Goal: Task Accomplishment & Management: Use online tool/utility

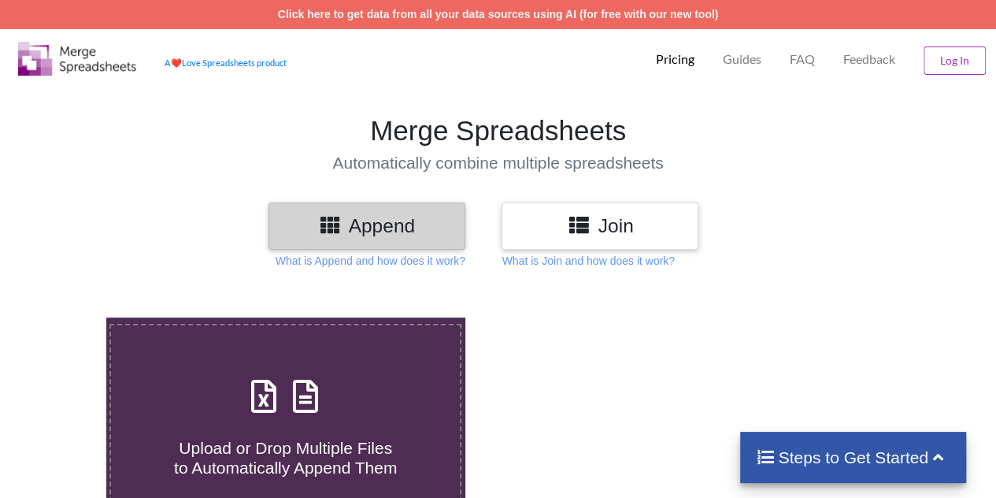
click at [389, 231] on h3 "Append" at bounding box center [366, 225] width 173 height 23
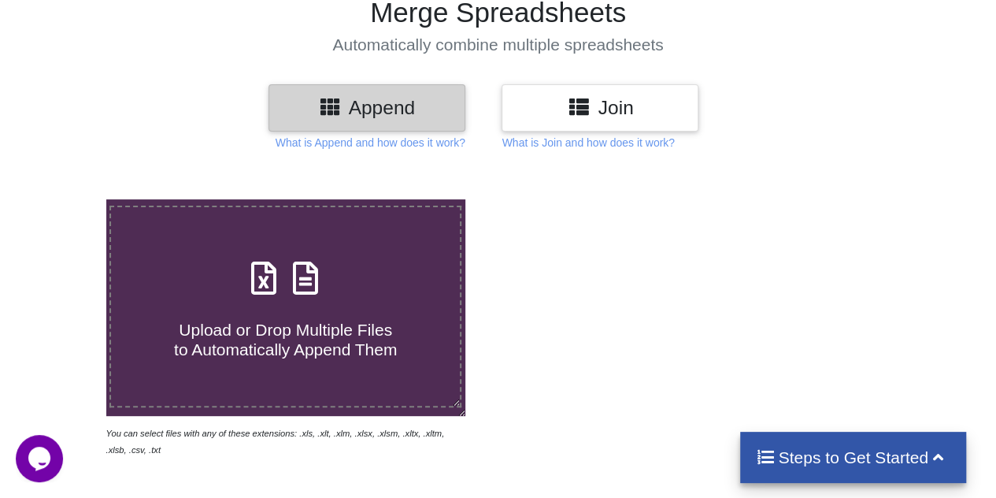
click at [352, 354] on span "Upload or Drop Multiple Files to Automatically Append Them" at bounding box center [285, 339] width 223 height 38
click at [65, 199] on input "Upload or Drop Multiple Files to Automatically Append Them" at bounding box center [65, 199] width 0 height 0
click at [336, 284] on div "Upload or Drop Multiple Files to Automatically Append Them" at bounding box center [285, 307] width 349 height 106
click at [65, 199] on input "Upload or Drop Multiple Files to Automatically Append Them" at bounding box center [65, 199] width 0 height 0
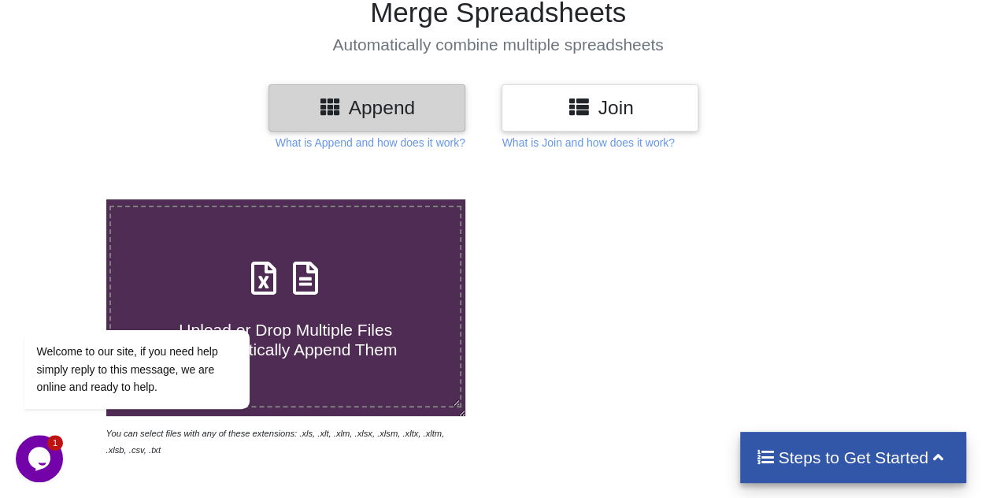
type input "C:\fakepath\Dec- 2023 Cell Data_1.xlsx"
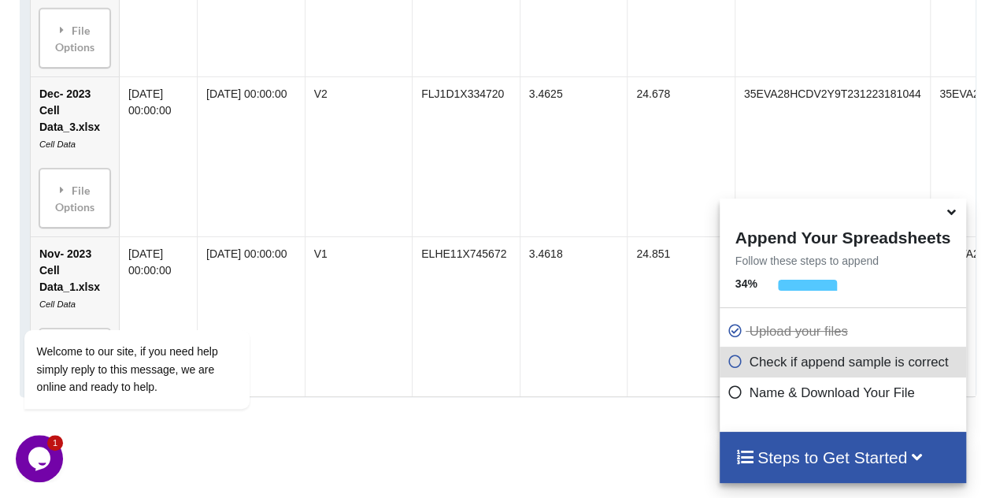
scroll to position [1253, 0]
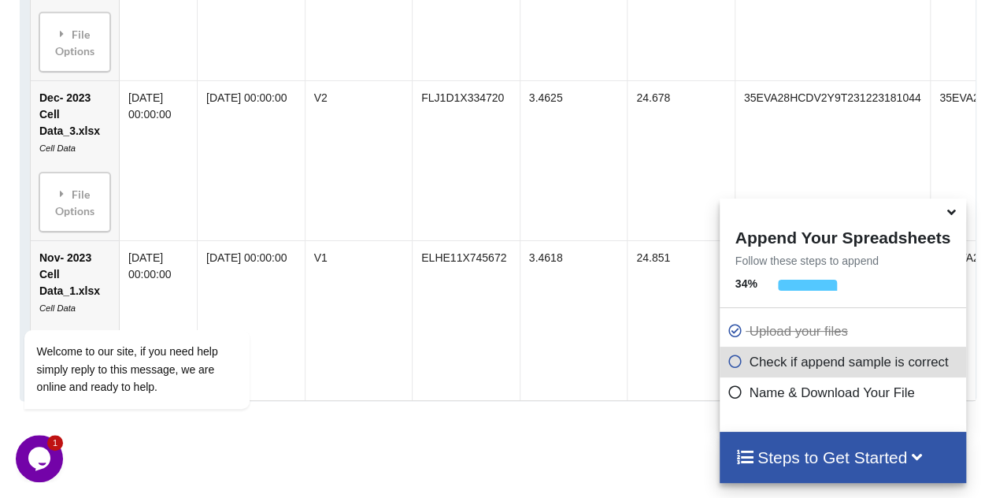
click at [816, 465] on h4 "Steps to Get Started" at bounding box center [842, 457] width 215 height 20
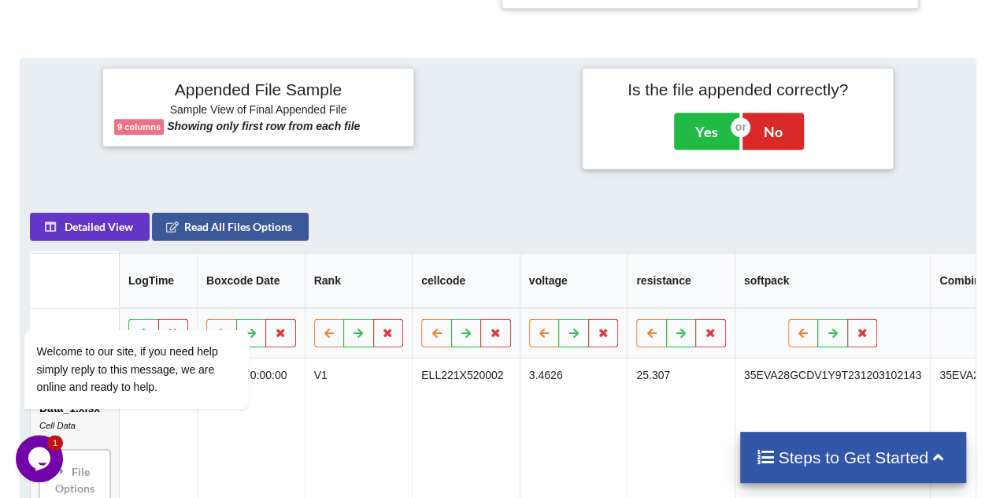
scroll to position [657, 0]
click at [860, 462] on h4 "Steps to Get Started" at bounding box center [853, 457] width 194 height 20
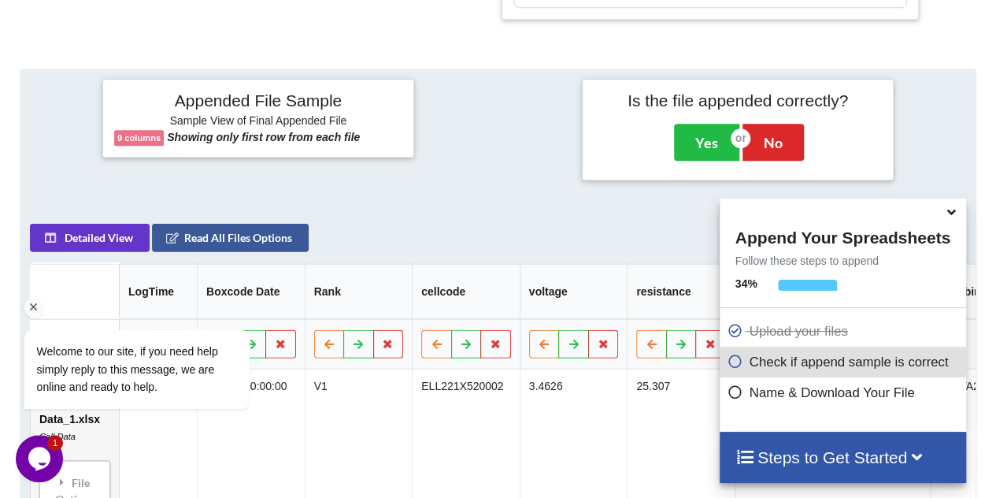
scroll to position [644, 0]
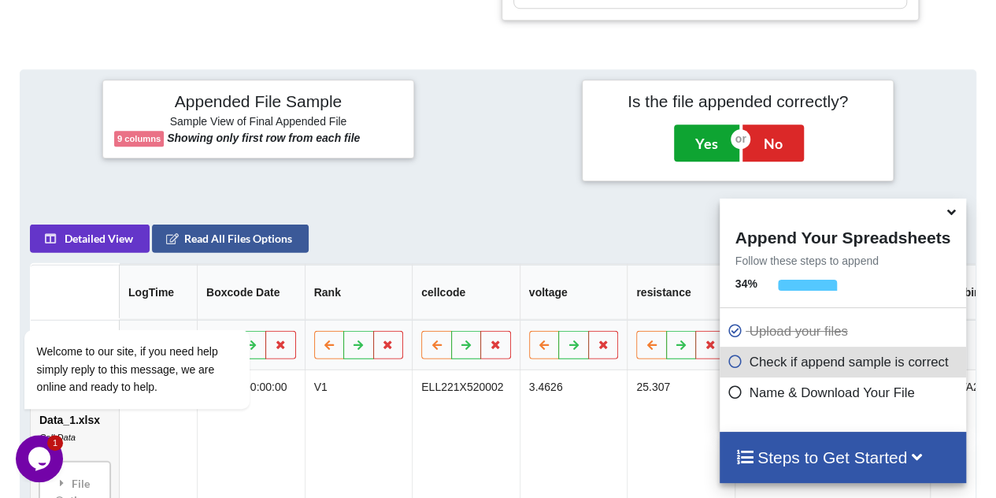
click at [696, 142] on button "Yes" at bounding box center [706, 142] width 65 height 36
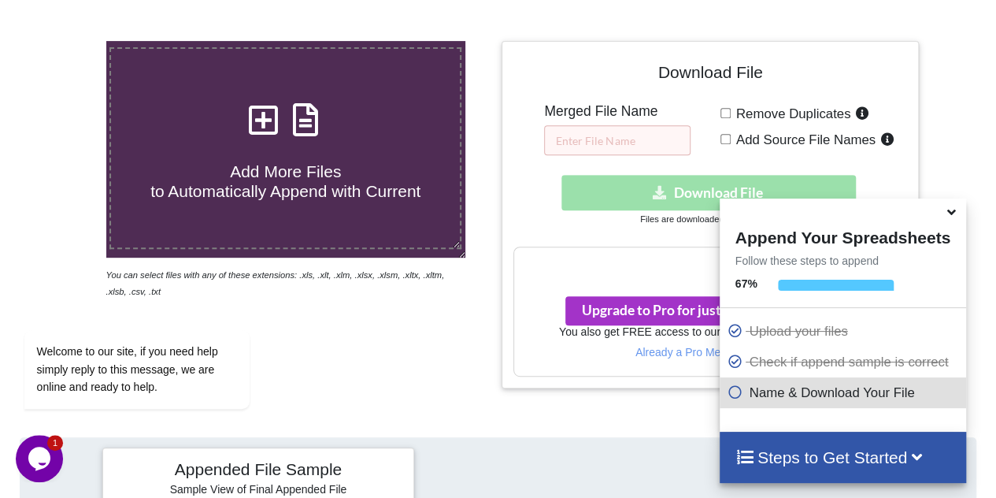
scroll to position [287, 0]
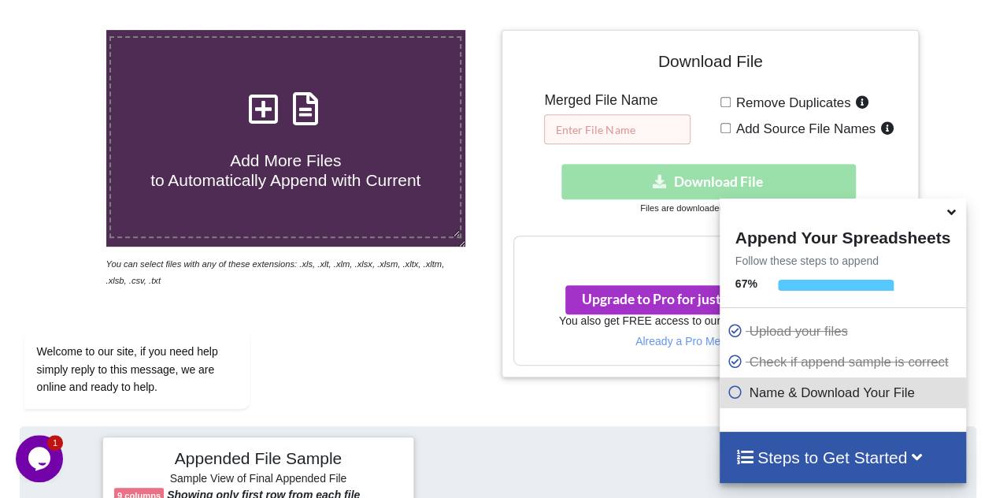
click at [650, 128] on input "text" at bounding box center [617, 129] width 146 height 30
type input "2023 cell data merge"
click at [505, 175] on div "Download File Merged File Name 2023 cell data merge Remove Duplicates Add Sourc…" at bounding box center [710, 203] width 417 height 347
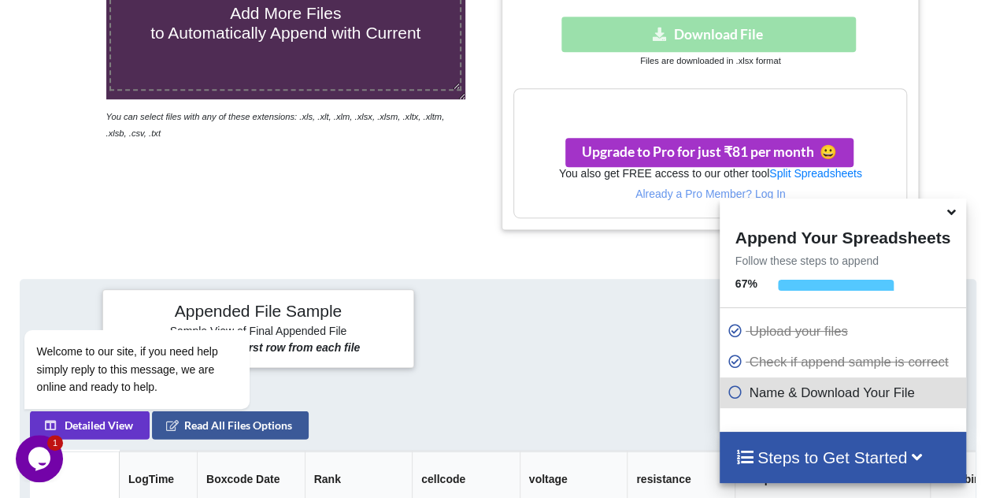
scroll to position [435, 0]
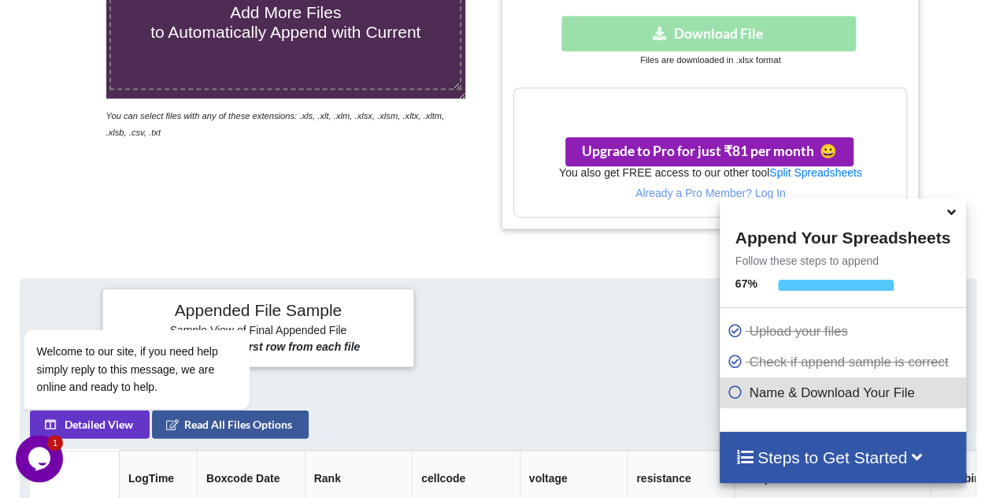
click at [698, 146] on span "Upgrade to Pro for just ₹81 per month 😀" at bounding box center [709, 151] width 255 height 17
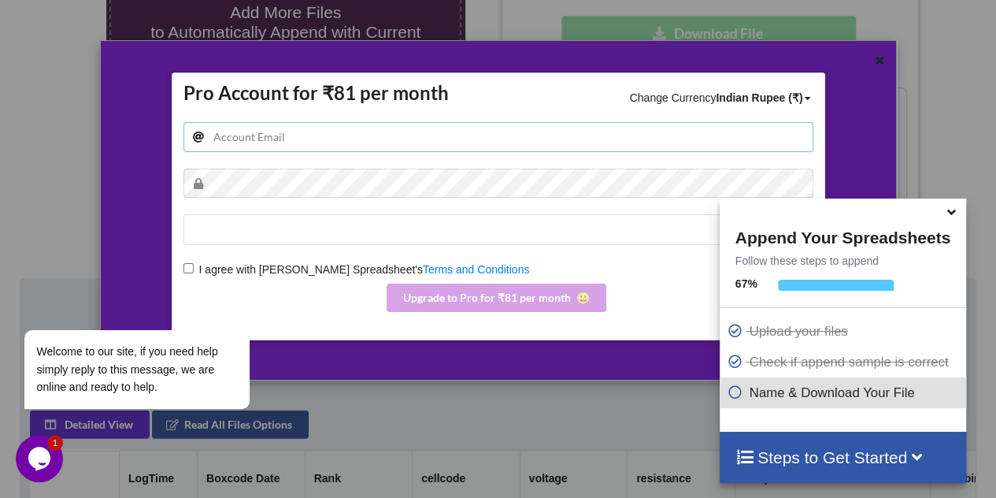
click at [417, 145] on input "email" at bounding box center [498, 137] width 630 height 30
type input "[EMAIL_ADDRESS][DOMAIN_NAME]"
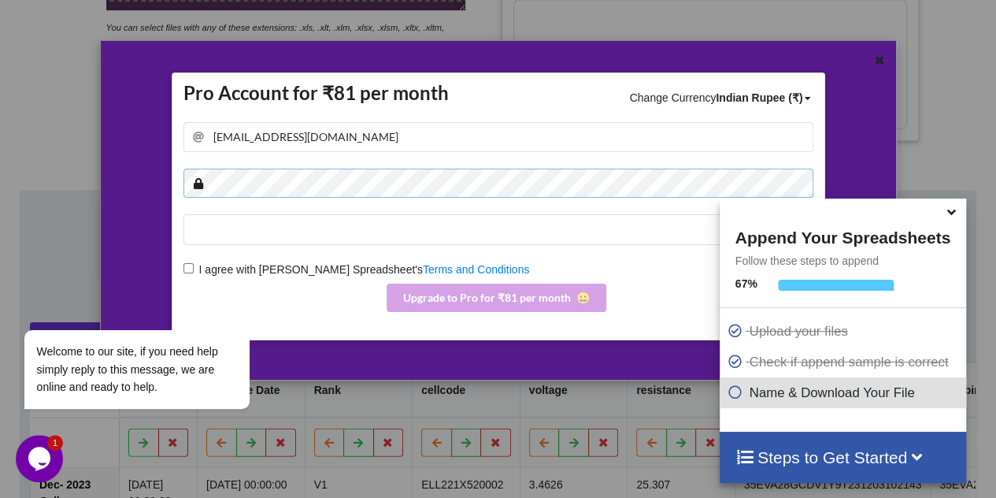
scroll to position [523, 0]
click at [194, 264] on div "Welcome to our site, if you need help simply reply to this message, we are onli…" at bounding box center [157, 303] width 283 height 239
click at [183, 266] on div "Welcome to our site, if you need help simply reply to this message, we are onli…" at bounding box center [157, 303] width 283 height 239
click at [280, 231] on div "Welcome to our site, if you need help simply reply to this message, we are onli…" at bounding box center [157, 303] width 283 height 239
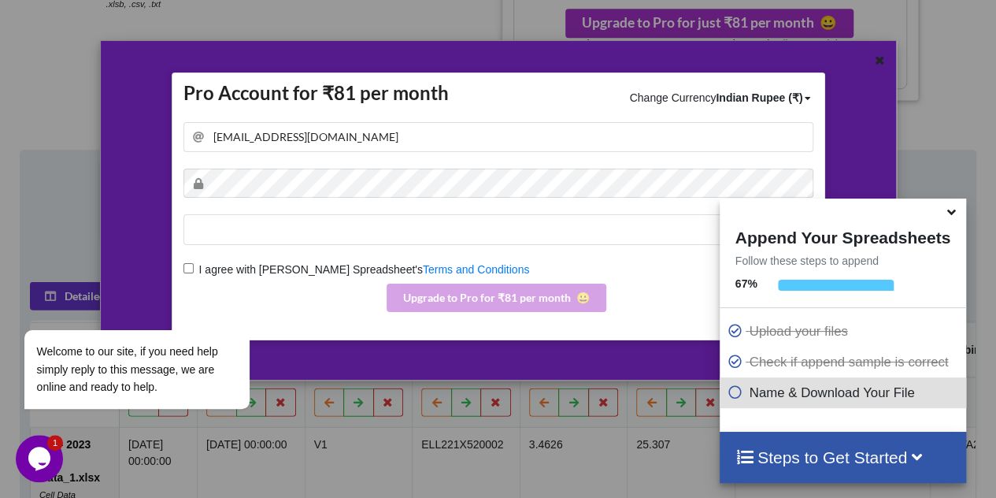
scroll to position [565, 0]
click at [191, 268] on div "Welcome to our site, if you need help simply reply to this message, we are onli…" at bounding box center [157, 303] width 283 height 239
click at [190, 268] on div "Welcome to our site, if you need help simply reply to this message, we are onli…" at bounding box center [157, 303] width 283 height 239
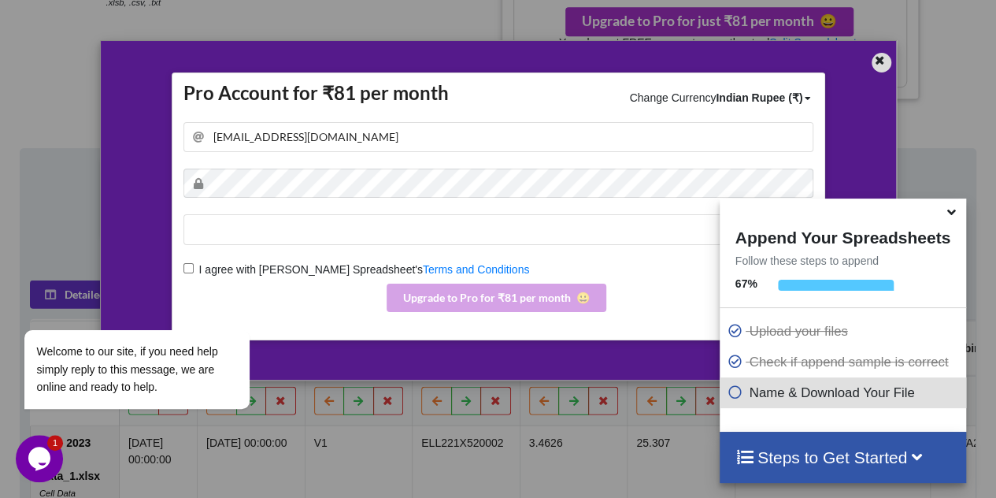
click at [879, 56] on icon at bounding box center [879, 58] width 13 height 11
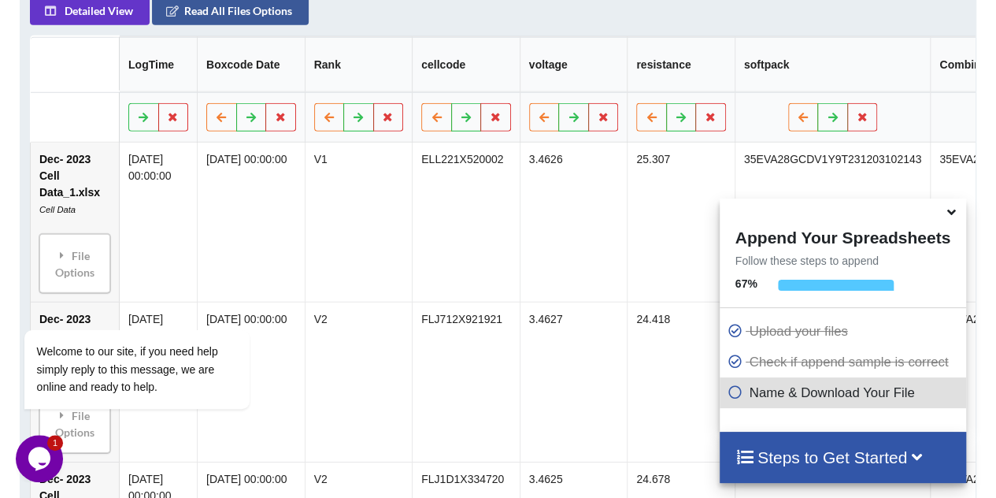
scroll to position [855, 0]
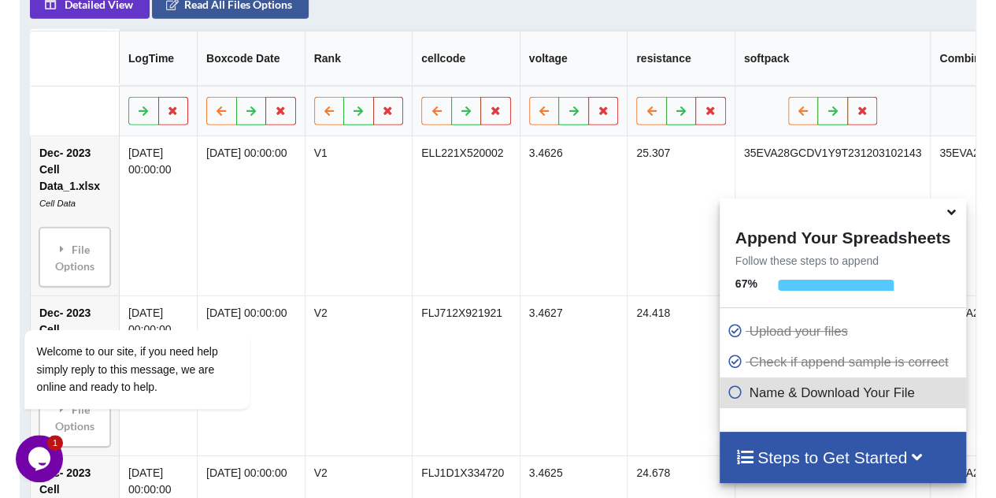
click at [954, 215] on icon at bounding box center [951, 209] width 17 height 14
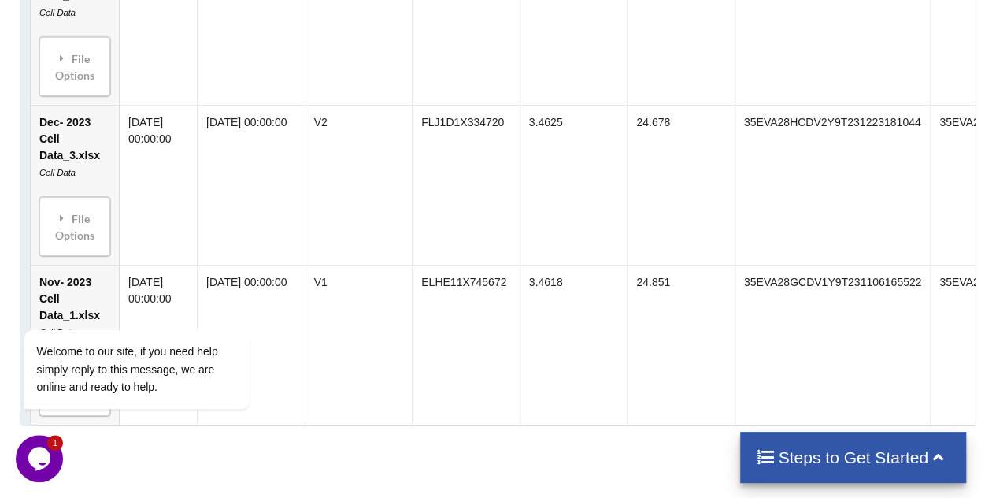
scroll to position [1289, 0]
